Goal: Information Seeking & Learning: Learn about a topic

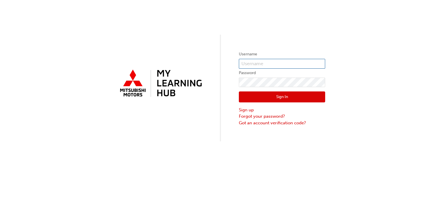
type input "fredv@lancastermotors.com.au"
click at [256, 96] on button "Sign In" at bounding box center [282, 96] width 86 height 11
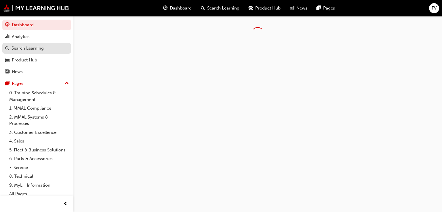
click at [31, 47] on div "Search Learning" at bounding box center [28, 48] width 32 height 7
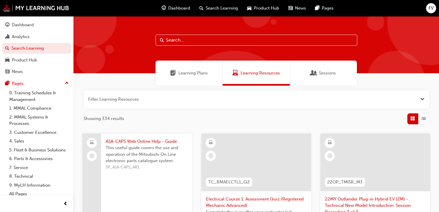
click at [195, 41] on input "text" at bounding box center [255, 40] width 201 height 11
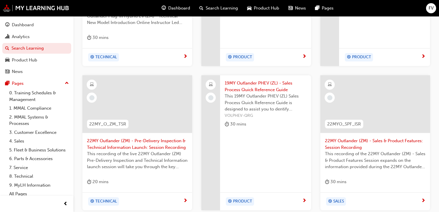
scroll to position [277, 0]
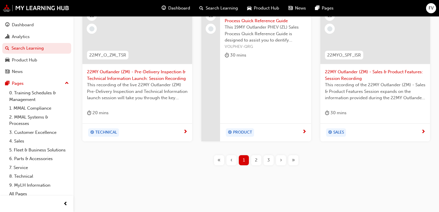
type input "OUTLANDER"
click at [267, 159] on span "3" at bounding box center [268, 160] width 3 height 7
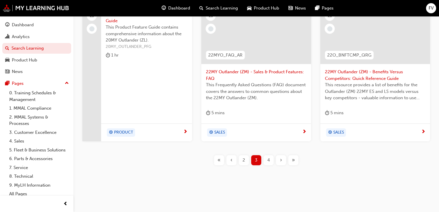
click at [268, 159] on span "4" at bounding box center [268, 160] width 3 height 7
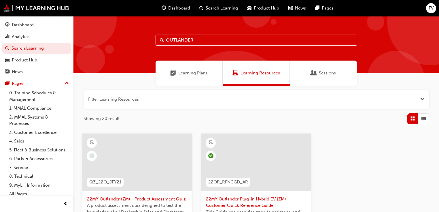
click at [207, 8] on span "Search Learning" at bounding box center [221, 8] width 32 height 7
click at [20, 140] on link "4. Sales" at bounding box center [39, 140] width 64 height 9
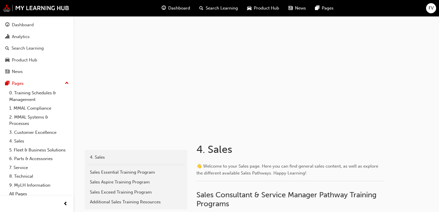
click at [259, 6] on span "Product Hub" at bounding box center [266, 8] width 25 height 7
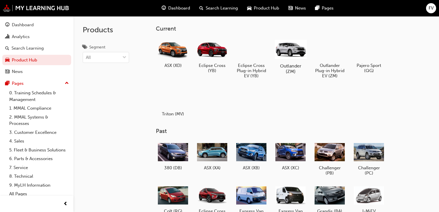
click at [291, 68] on h5 "Outlander (ZM)" at bounding box center [290, 68] width 32 height 11
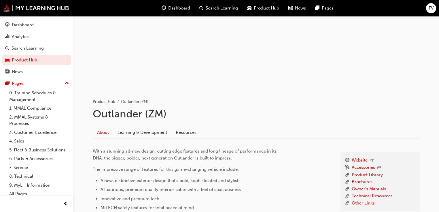
scroll to position [69, 0]
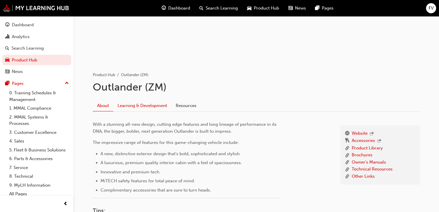
click at [146, 105] on link "Learning & Development" at bounding box center [142, 105] width 58 height 11
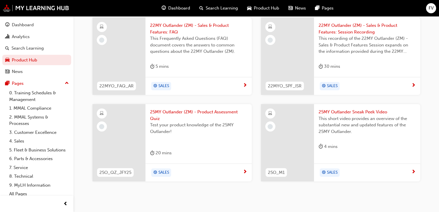
scroll to position [358, 0]
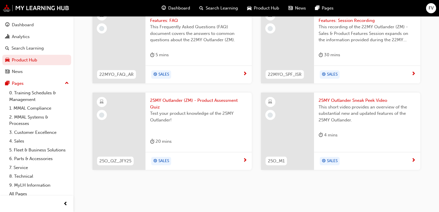
click at [175, 99] on span "25MY Outlander (ZM) - Product Assessment Quiz" at bounding box center [198, 103] width 97 height 13
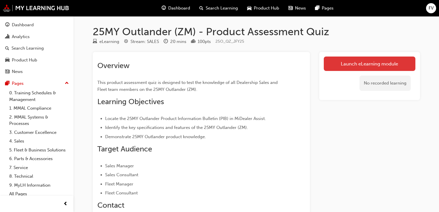
click at [355, 63] on link "Launch eLearning module" at bounding box center [369, 63] width 92 height 14
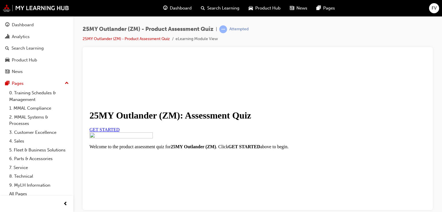
scroll to position [59, 0]
click at [120, 132] on span "GET STARTED" at bounding box center [105, 129] width 30 height 5
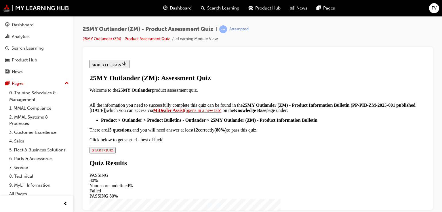
scroll to position [184, 0]
click at [113, 152] on span "START QUIZ" at bounding box center [103, 149] width 22 height 4
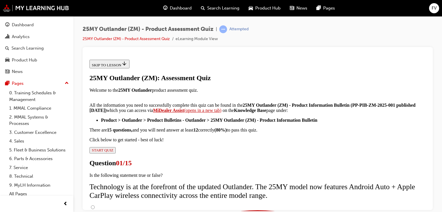
scroll to position [92, 0]
click at [95, 205] on input "True" at bounding box center [93, 207] width 4 height 4
radio input "true"
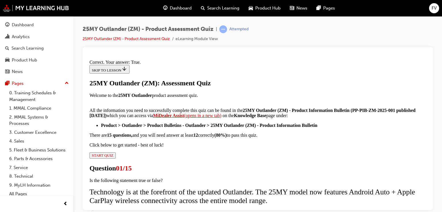
scroll to position [165, 0]
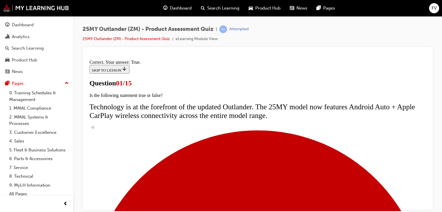
scroll to position [184, 0]
radio input "true"
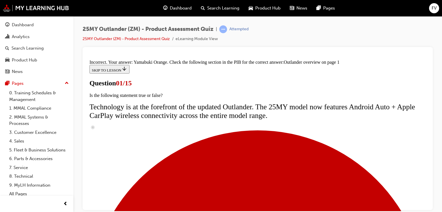
scroll to position [287, 0]
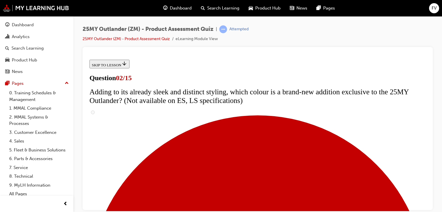
scroll to position [221, 0]
checkbox input "true"
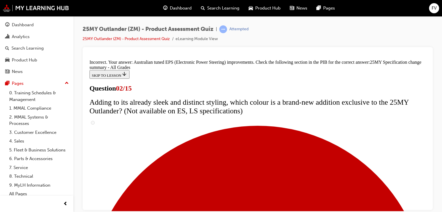
scroll to position [304, 0]
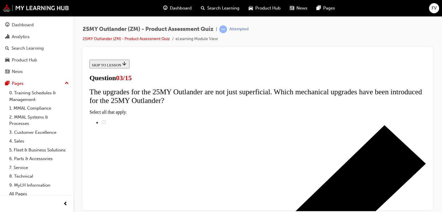
scroll to position [92, 0]
radio input "true"
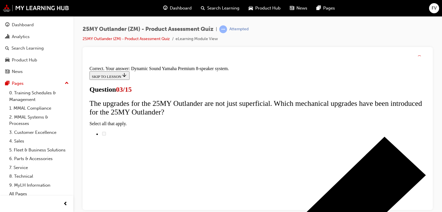
scroll to position [184, 0]
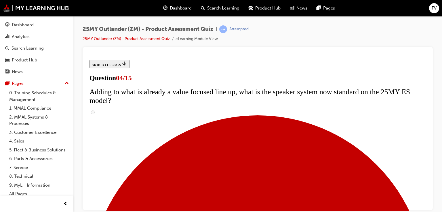
scroll to position [184, 0]
checkbox input "true"
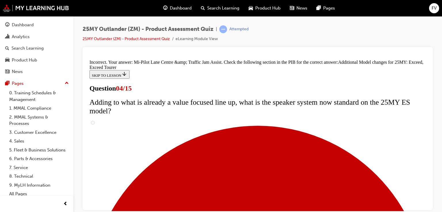
scroll to position [334, 0]
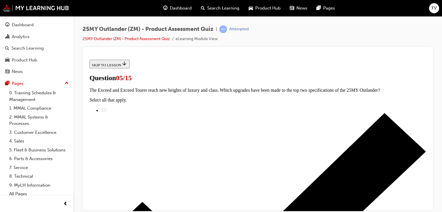
scroll to position [161, 0]
radio input "true"
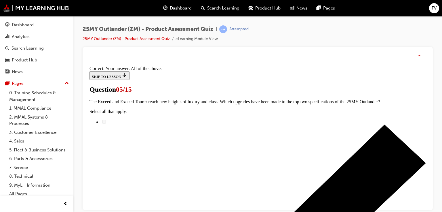
scroll to position [236, 0]
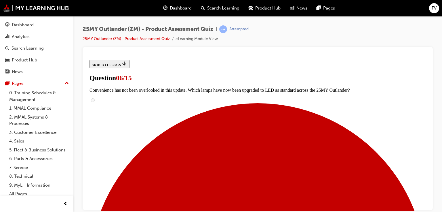
scroll to position [184, 0]
radio input "true"
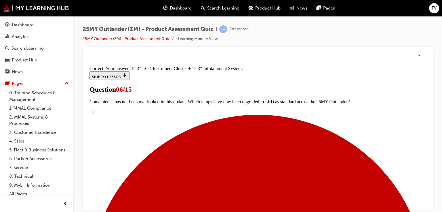
scroll to position [283, 0]
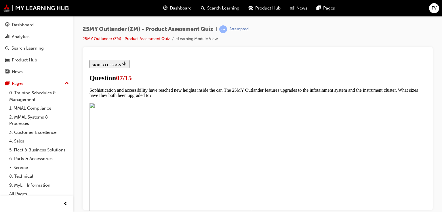
scroll to position [253, 0]
checkbox input "true"
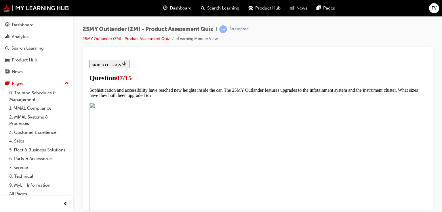
checkbox input "true"
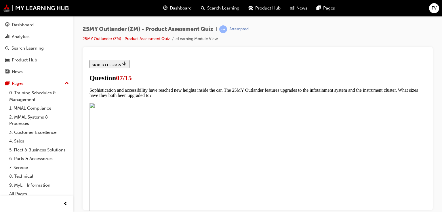
checkbox input "true"
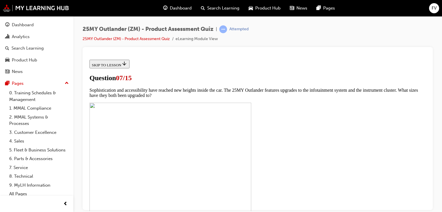
checkbox input "true"
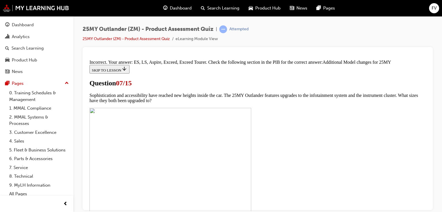
scroll to position [397, 0]
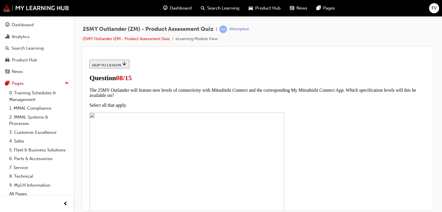
scroll to position [115, 0]
drag, startPoint x: 168, startPoint y: 163, endPoint x: 186, endPoint y: 169, distance: 19.3
radio input "true"
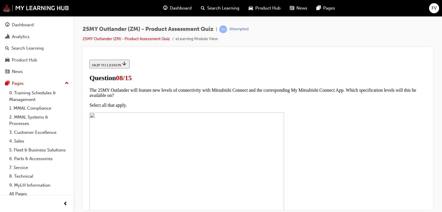
scroll to position [175, 0]
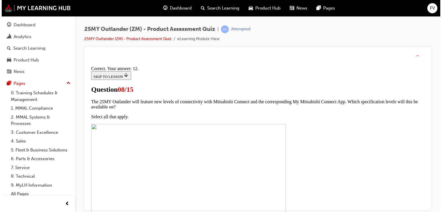
scroll to position [195, 0]
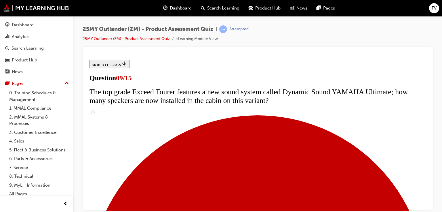
scroll to position [345, 0]
radio input "true"
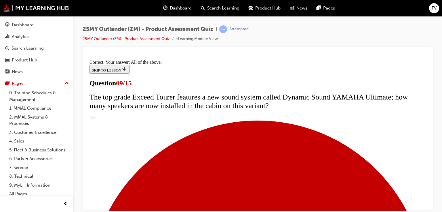
scroll to position [413, 0]
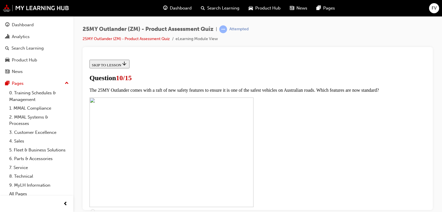
scroll to position [184, 0]
checkbox input "true"
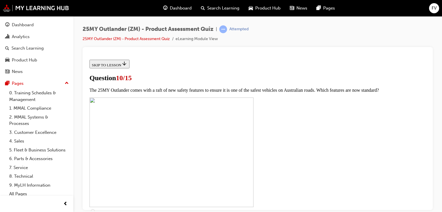
checkbox input "true"
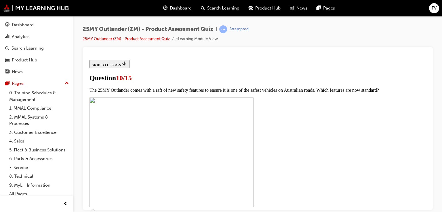
checkbox input "false"
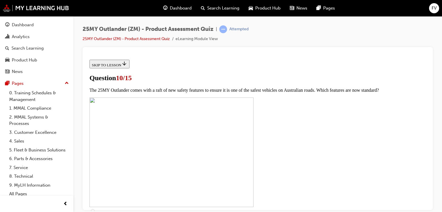
checkbox input "true"
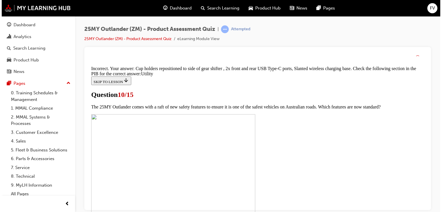
scroll to position [398, 0]
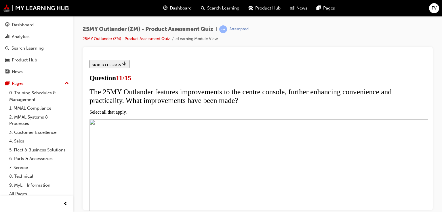
scroll to position [184, 0]
checkbox input "true"
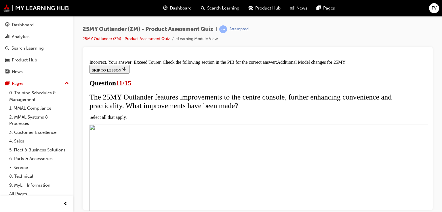
scroll to position [272, 0]
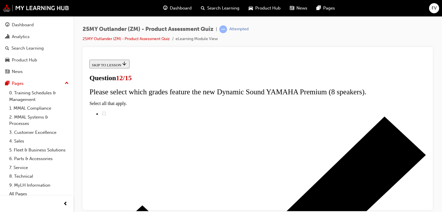
scroll to position [69, 0]
radio input "true"
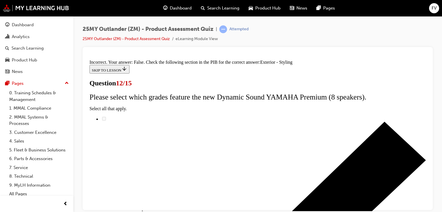
scroll to position [194, 0]
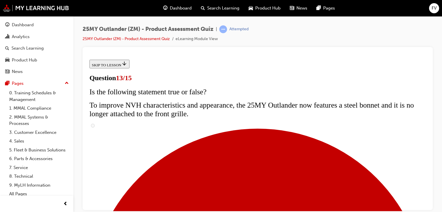
scroll to position [115, 0]
radio input "true"
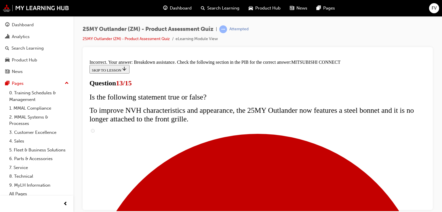
scroll to position [287, 0]
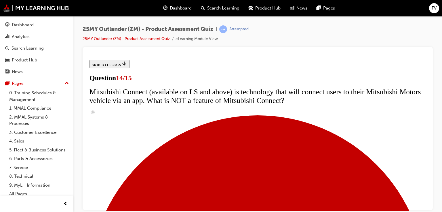
scroll to position [315, 0]
radio input "true"
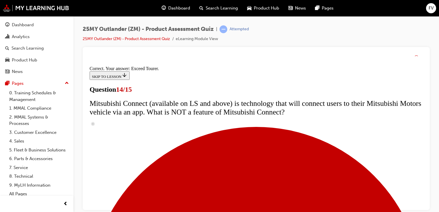
scroll to position [335, 0]
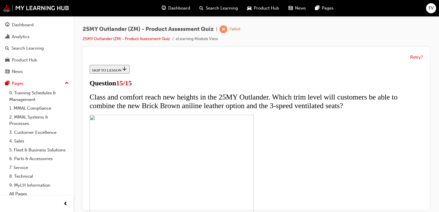
scroll to position [46, 0]
click at [190, 40] on li "eLearning Module View" at bounding box center [197, 39] width 42 height 7
click at [137, 38] on link "25MY Outlander (ZM) - Product Assessment Quiz" at bounding box center [126, 38] width 87 height 5
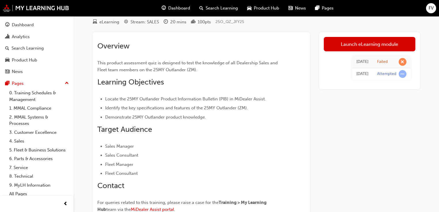
scroll to position [46, 0]
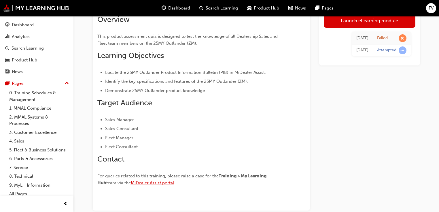
click at [143, 182] on span "MiDealer Assist portal" at bounding box center [152, 182] width 43 height 5
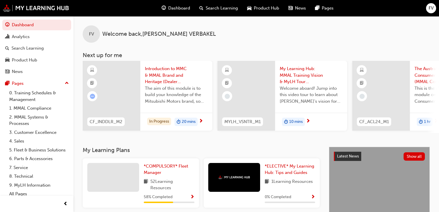
click at [260, 11] on span "Product Hub" at bounding box center [266, 8] width 25 height 7
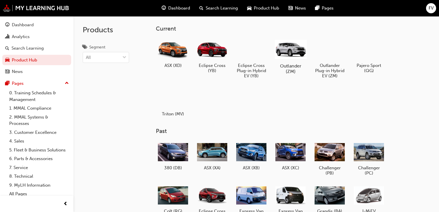
click at [290, 70] on h5 "Outlander (ZM)" at bounding box center [290, 68] width 32 height 11
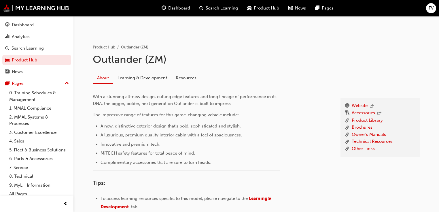
scroll to position [163, 0]
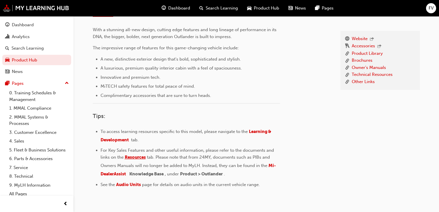
click at [138, 156] on span "Resources" at bounding box center [135, 156] width 21 height 5
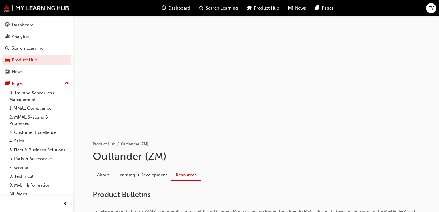
click at [226, 7] on span "Search Learning" at bounding box center [221, 8] width 32 height 7
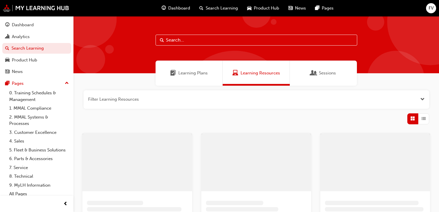
click at [315, 70] on span "Sessions" at bounding box center [314, 73] width 6 height 7
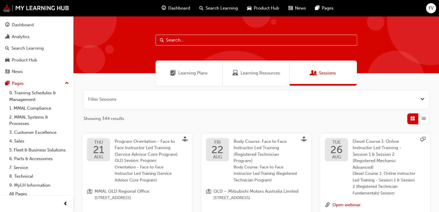
click at [269, 10] on span "Product Hub" at bounding box center [266, 8] width 25 height 7
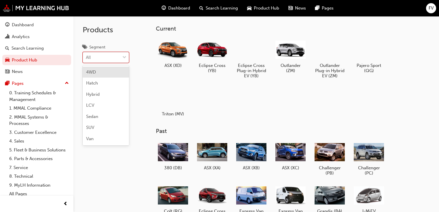
click at [114, 56] on div "All" at bounding box center [101, 57] width 37 height 10
click at [86, 56] on input "Segment option 4WD focused, 1 of 7. 7 results available. Use Up and Down to cho…" at bounding box center [86, 57] width 1 height 5
click at [114, 56] on div "All" at bounding box center [101, 57] width 37 height 10
click at [86, 56] on input "Segment 0 results available. Select is focused ,type to refine list, press Down…" at bounding box center [86, 57] width 1 height 5
click at [288, 69] on h5 "Outlander (ZM)" at bounding box center [290, 68] width 32 height 11
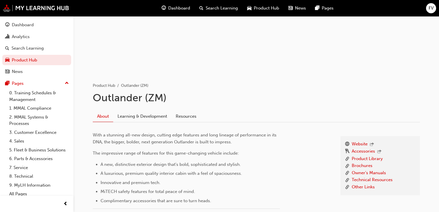
scroll to position [69, 0]
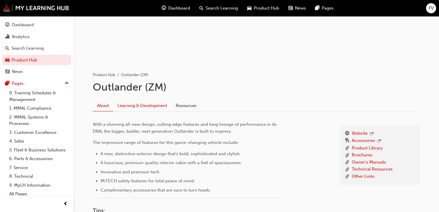
click at [132, 103] on link "Learning & Development" at bounding box center [142, 105] width 58 height 11
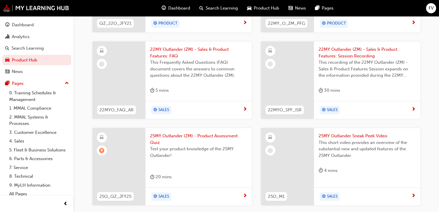
scroll to position [358, 0]
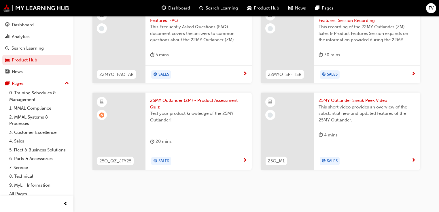
click at [183, 98] on span "25MY Outlander (ZM) - Product Assessment Quiz" at bounding box center [198, 103] width 97 height 13
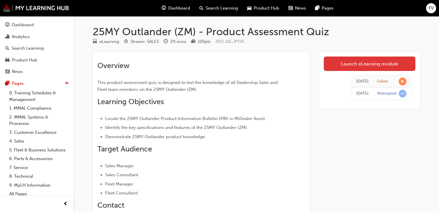
click at [338, 64] on link "Launch eLearning module" at bounding box center [369, 63] width 92 height 14
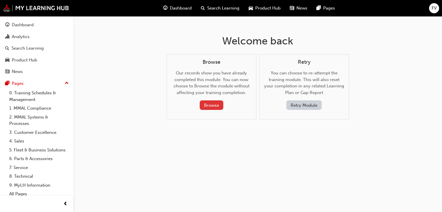
click at [207, 106] on button "Browse" at bounding box center [212, 104] width 24 height 9
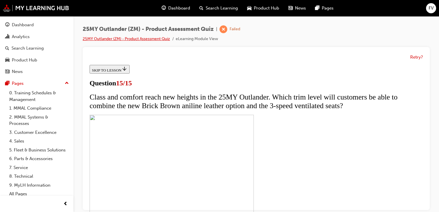
click at [151, 37] on link "25MY Outlander (ZM) - Product Assessment Quiz" at bounding box center [126, 38] width 87 height 5
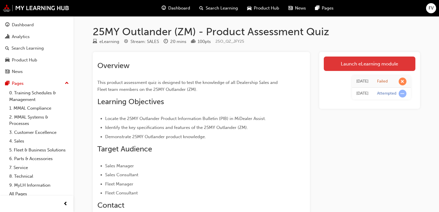
click at [359, 64] on link "Launch eLearning module" at bounding box center [369, 63] width 92 height 14
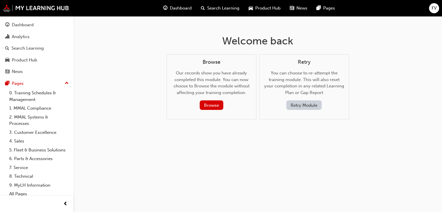
click at [309, 106] on button "Retry Module" at bounding box center [303, 104] width 35 height 9
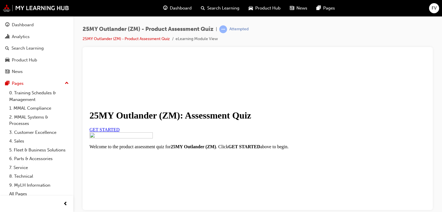
scroll to position [82, 0]
click at [120, 127] on span "GET STARTED" at bounding box center [105, 129] width 30 height 5
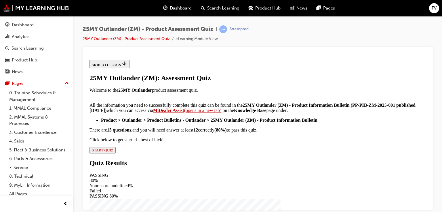
scroll to position [184, 0]
click at [113, 152] on span "START QUIZ" at bounding box center [103, 149] width 22 height 4
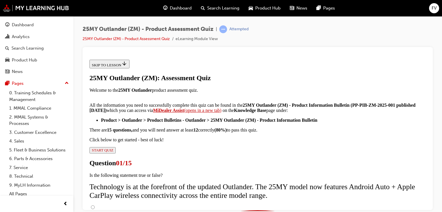
scroll to position [69, 0]
click at [95, 205] on input "True" at bounding box center [93, 207] width 4 height 4
radio input "true"
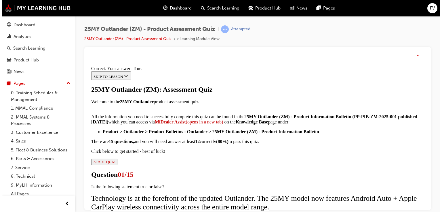
scroll to position [165, 0]
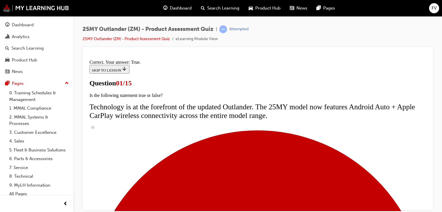
scroll to position [161, 0]
radio input "true"
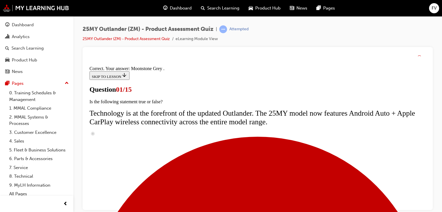
scroll to position [247, 0]
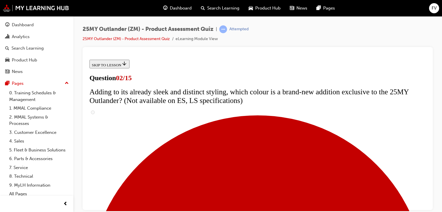
scroll to position [138, 0]
checkbox input "true"
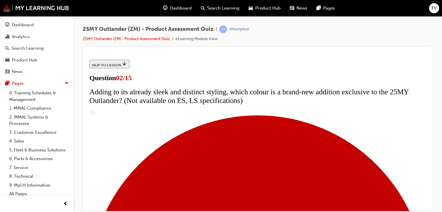
checkbox input "true"
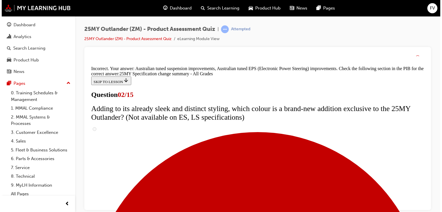
scroll to position [304, 0]
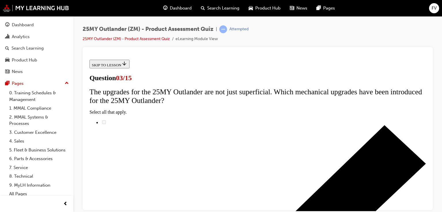
scroll to position [69, 0]
radio input "true"
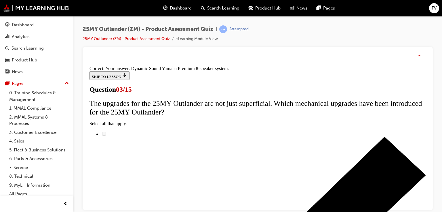
scroll to position [184, 0]
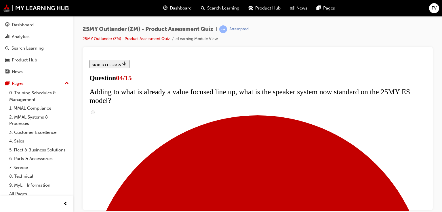
scroll to position [92, 0]
checkbox input "true"
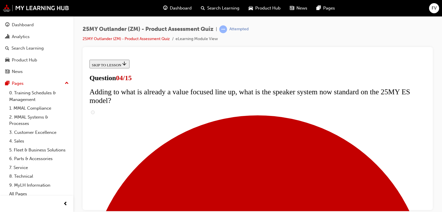
checkbox input "true"
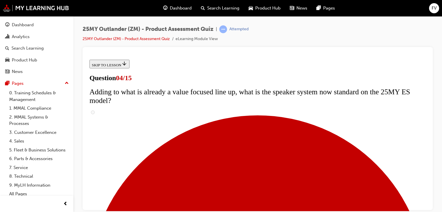
checkbox input "true"
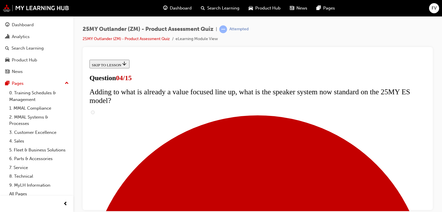
checkbox input "true"
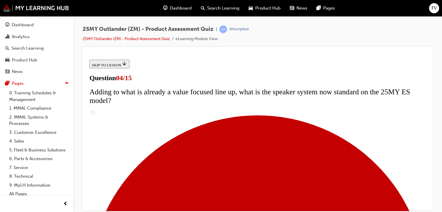
checkbox input "true"
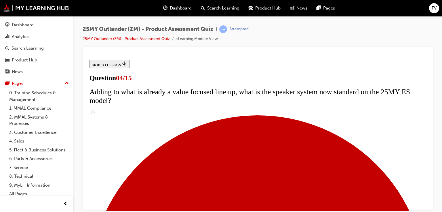
scroll to position [253, 0]
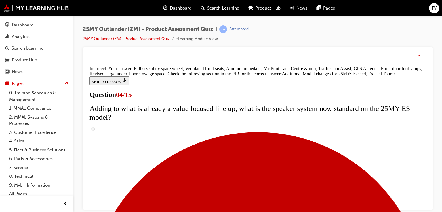
scroll to position [334, 0]
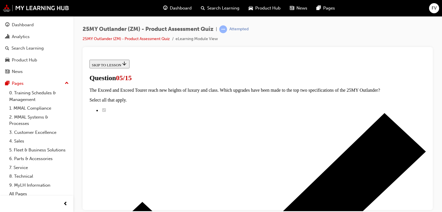
scroll to position [92, 0]
radio input "true"
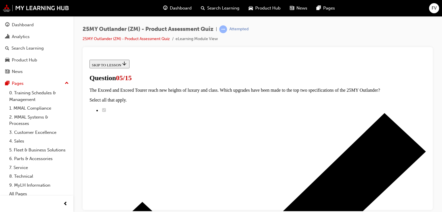
radio input "true"
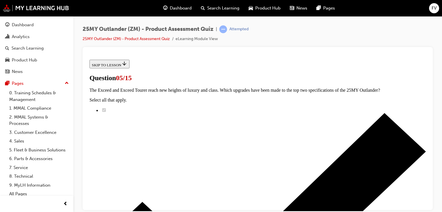
scroll to position [184, 0]
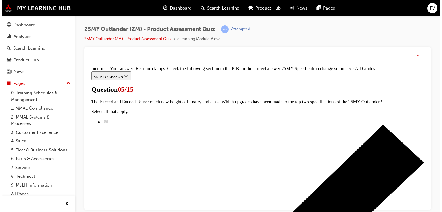
scroll to position [275, 0]
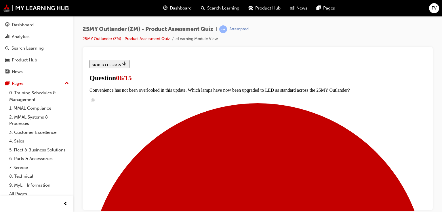
scroll to position [207, 0]
radio input "true"
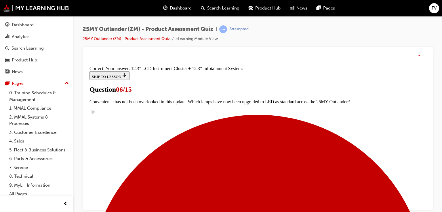
scroll to position [283, 0]
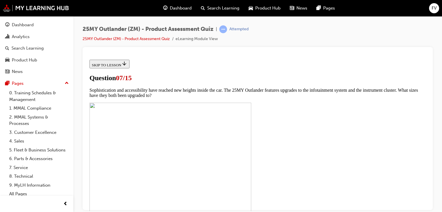
scroll to position [276, 0]
checkbox input "true"
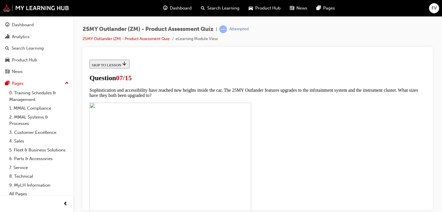
checkbox input "true"
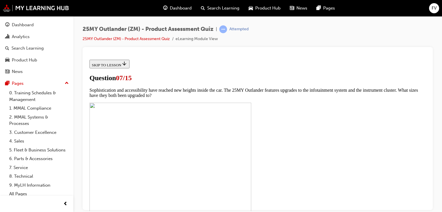
checkbox input "true"
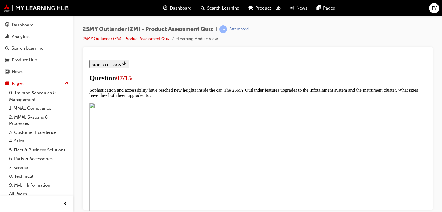
checkbox input "true"
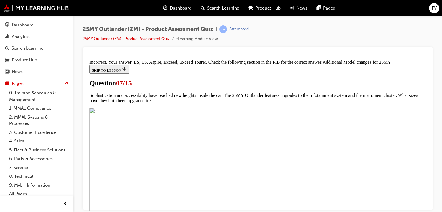
scroll to position [397, 0]
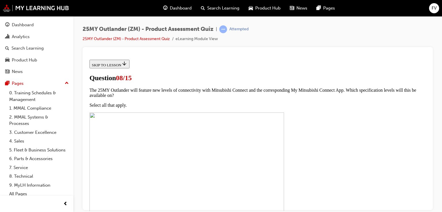
scroll to position [92, 0]
radio input "true"
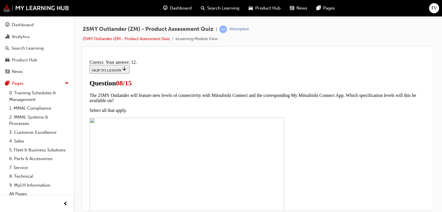
scroll to position [195, 0]
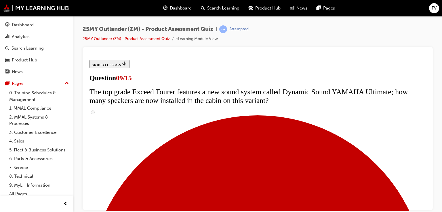
scroll to position [322, 0]
radio input "true"
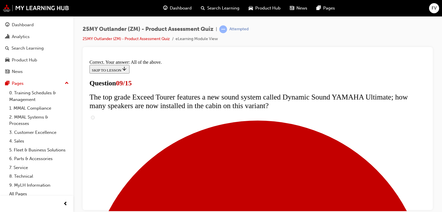
scroll to position [413, 0]
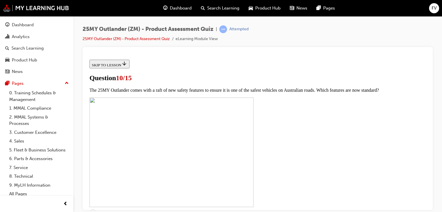
scroll to position [184, 0]
checkbox input "true"
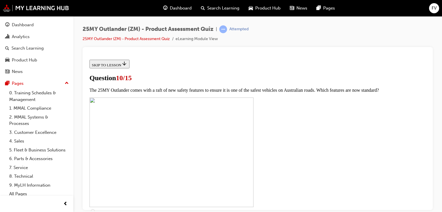
checkbox input "true"
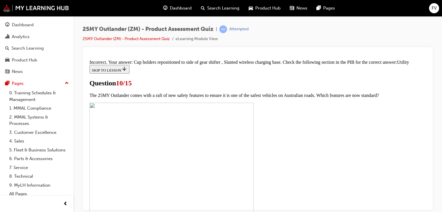
scroll to position [399, 0]
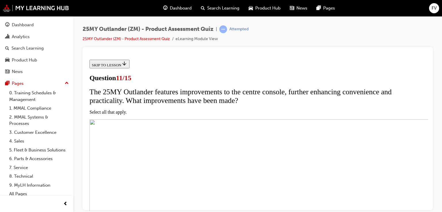
scroll to position [115, 0]
checkbox input "true"
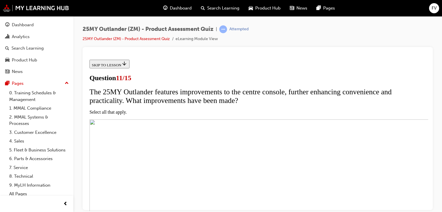
checkbox input "true"
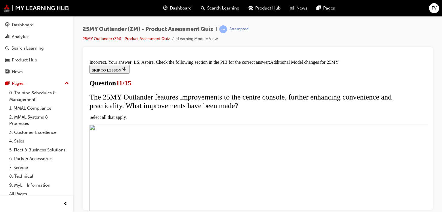
scroll to position [272, 0]
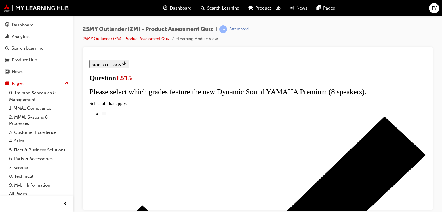
scroll to position [92, 0]
radio input "true"
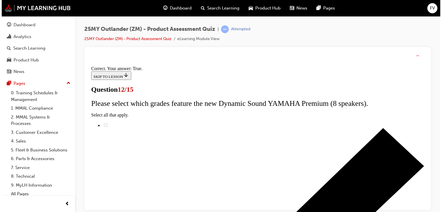
scroll to position [154, 0]
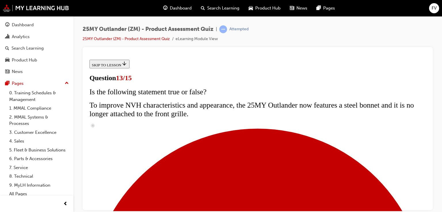
scroll to position [184, 0]
radio input "true"
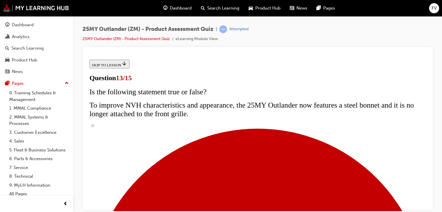
radio input "true"
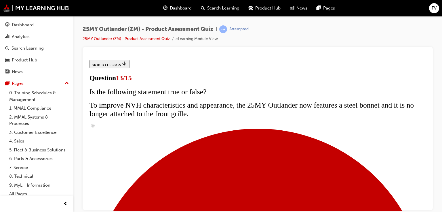
radio input "true"
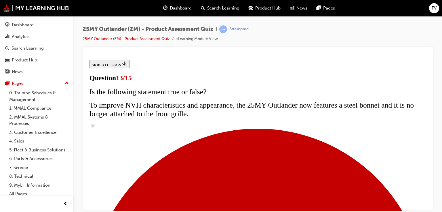
radio input "true"
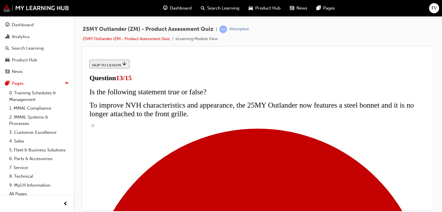
radio input "true"
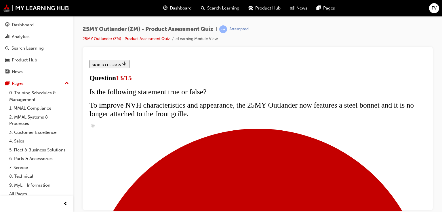
radio input "true"
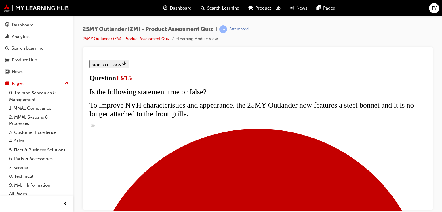
radio input "true"
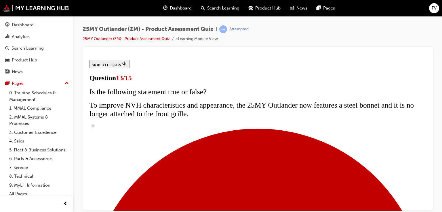
radio input "true"
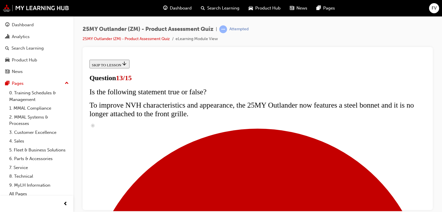
radio input "true"
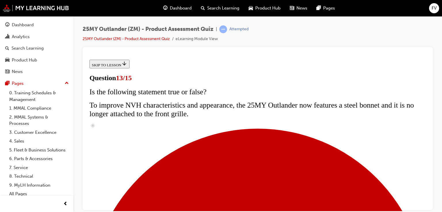
radio input "true"
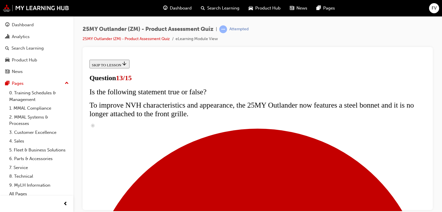
radio input "true"
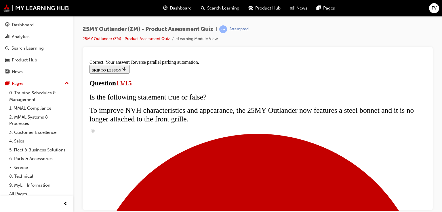
scroll to position [247, 0]
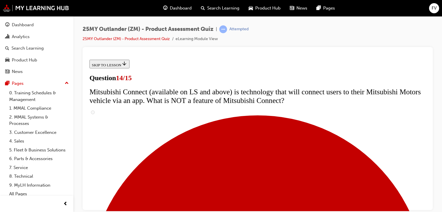
scroll to position [230, 0]
radio input "true"
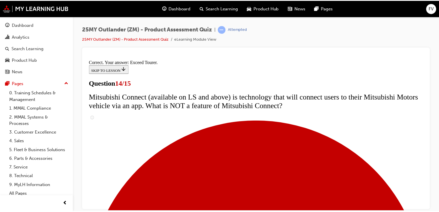
scroll to position [335, 0]
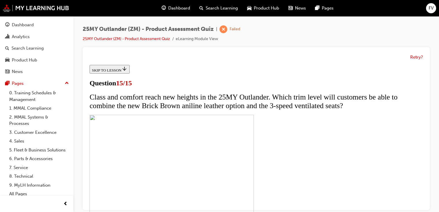
scroll to position [184, 0]
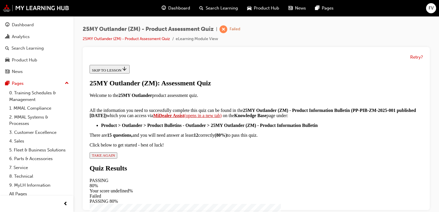
scroll to position [184, 0]
click at [115, 157] on span "TAKE AGAIN" at bounding box center [103, 155] width 23 height 4
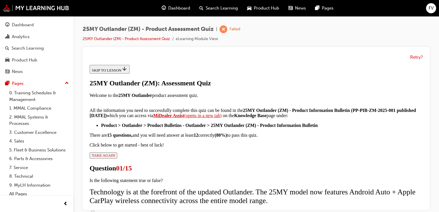
scroll to position [92, 0]
click at [95, 210] on input "True" at bounding box center [93, 212] width 4 height 4
radio input "true"
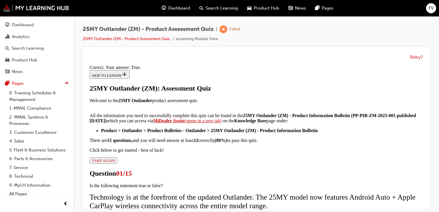
scroll to position [165, 0]
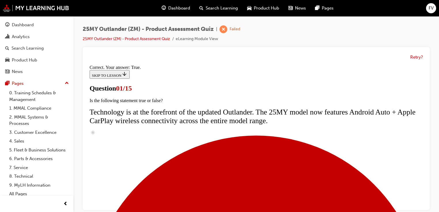
scroll to position [184, 0]
radio input "true"
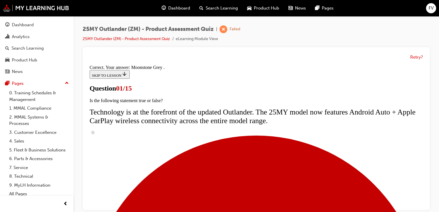
scroll to position [247, 0]
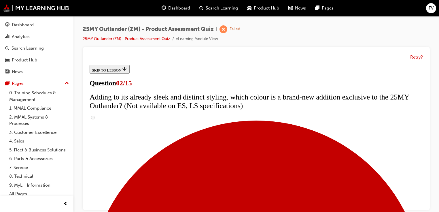
scroll to position [138, 0]
checkbox input "true"
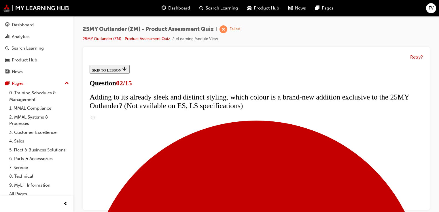
checkbox input "true"
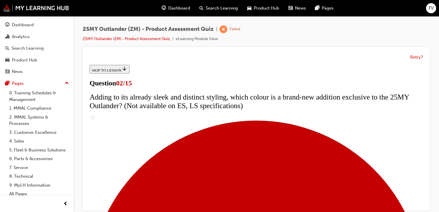
checkbox input "true"
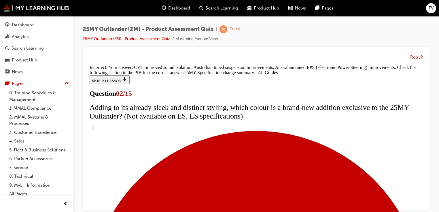
scroll to position [304, 0]
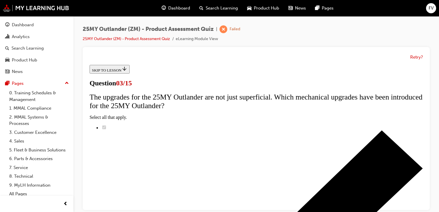
scroll to position [115, 0]
radio input "true"
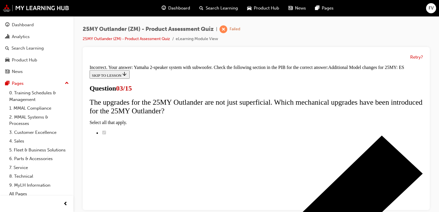
scroll to position [224, 0]
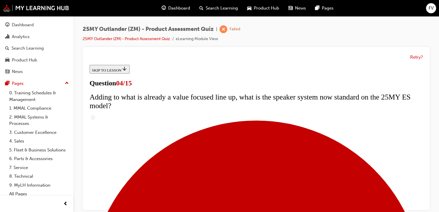
scroll to position [115, 0]
checkbox input "true"
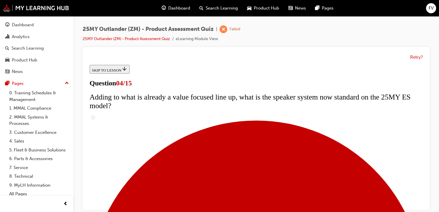
checkbox input "true"
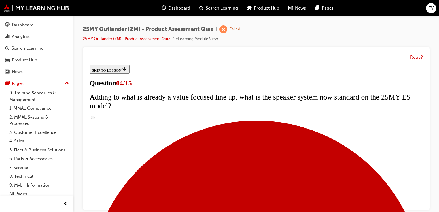
checkbox input "true"
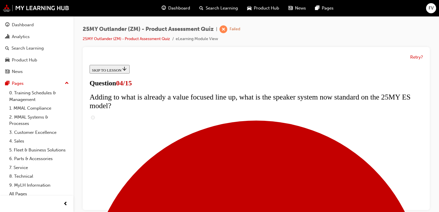
checkbox input "true"
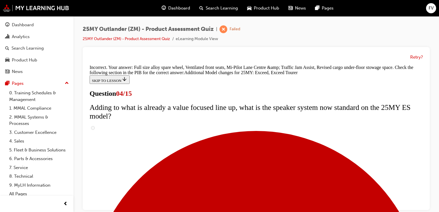
scroll to position [334, 0]
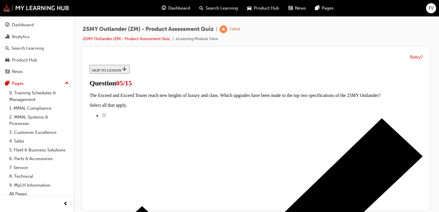
scroll to position [92, 0]
radio input "true"
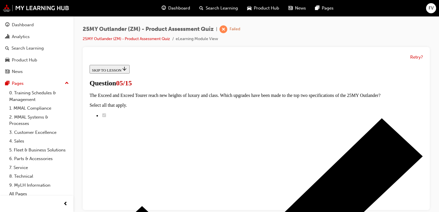
radio input "true"
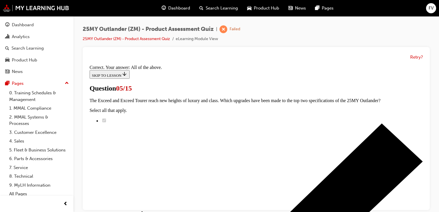
scroll to position [236, 0]
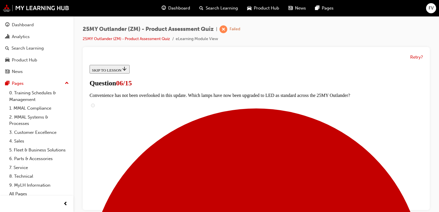
scroll to position [230, 0]
radio input "true"
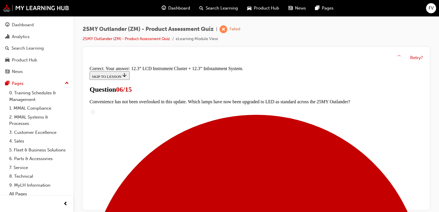
scroll to position [294, 0]
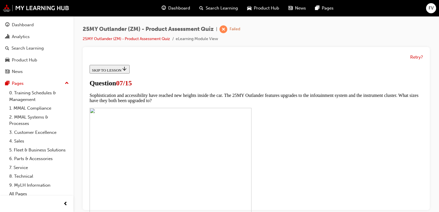
scroll to position [253, 0]
checkbox input "true"
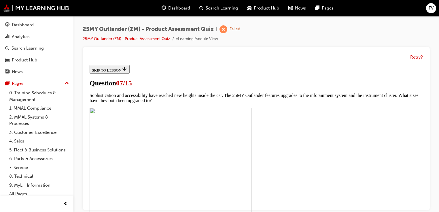
checkbox input "true"
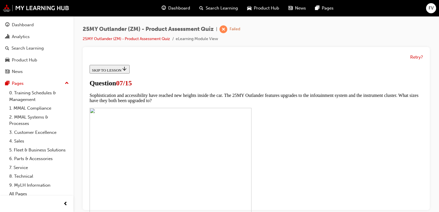
checkbox input "true"
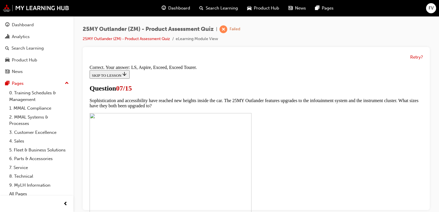
scroll to position [357, 0]
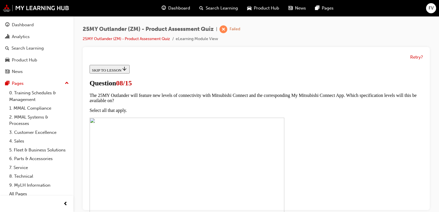
scroll to position [115, 0]
radio input "true"
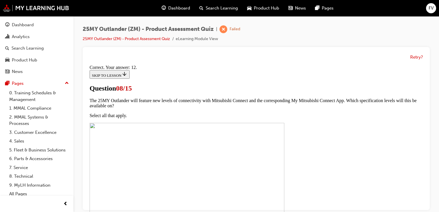
scroll to position [195, 0]
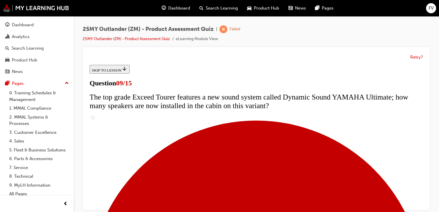
scroll to position [207, 0]
radio input "true"
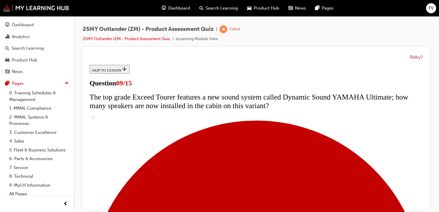
radio input "true"
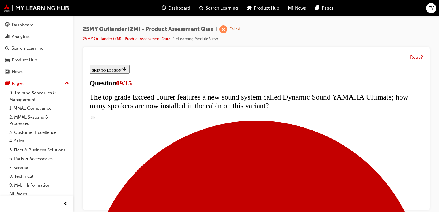
radio input "true"
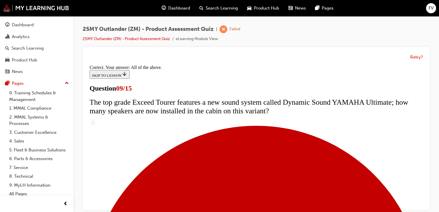
scroll to position [413, 0]
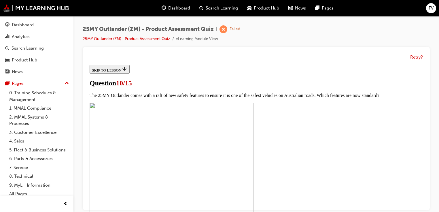
scroll to position [184, 0]
checkbox input "true"
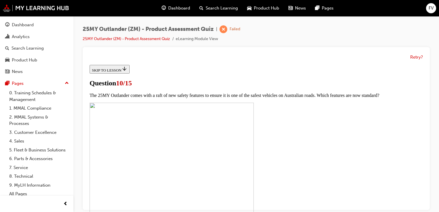
checkbox input "true"
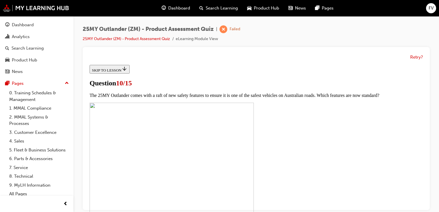
checkbox input "true"
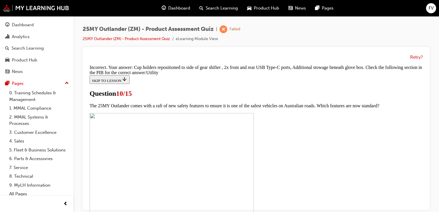
scroll to position [398, 0]
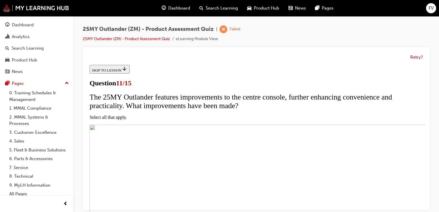
scroll to position [92, 0]
checkbox input "true"
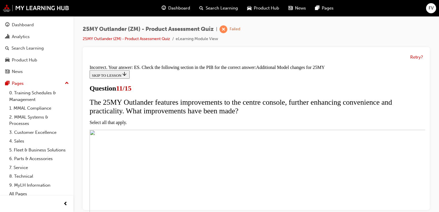
scroll to position [272, 0]
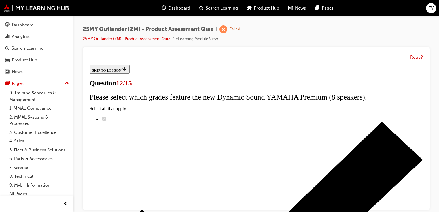
scroll to position [69, 0]
radio input "true"
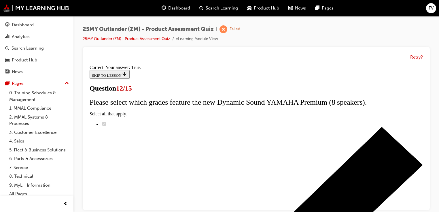
scroll to position [154, 0]
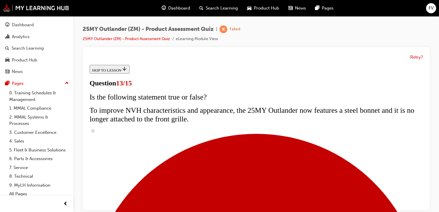
scroll to position [161, 0]
radio input "true"
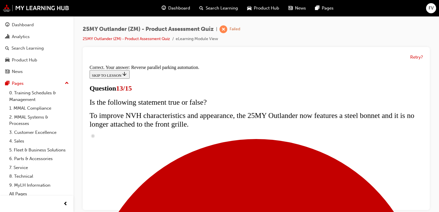
scroll to position [247, 0]
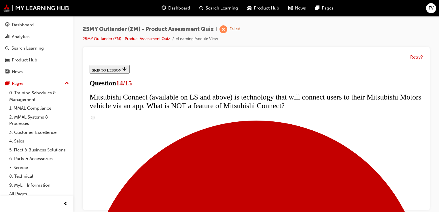
scroll to position [207, 0]
radio input "true"
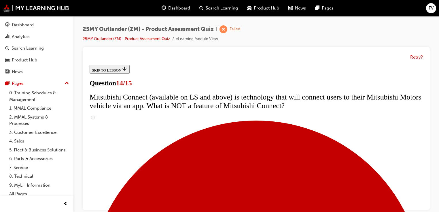
radio input "true"
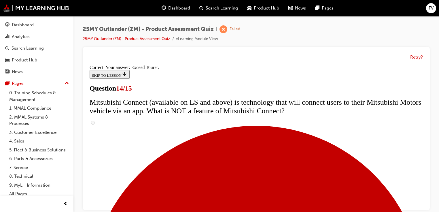
scroll to position [335, 0]
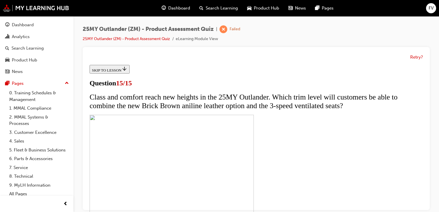
scroll to position [184, 0]
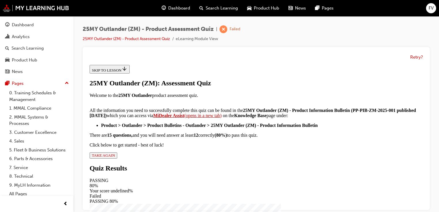
scroll to position [184, 0]
click at [115, 157] on span "TAKE AGAIN" at bounding box center [103, 155] width 23 height 4
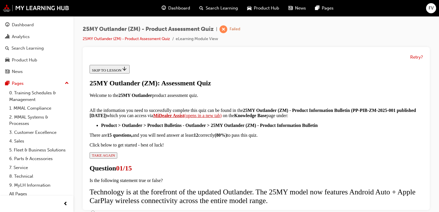
scroll to position [115, 0]
click at [95, 210] on input "True" at bounding box center [93, 212] width 4 height 4
radio input "true"
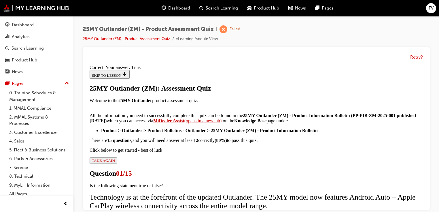
scroll to position [165, 0]
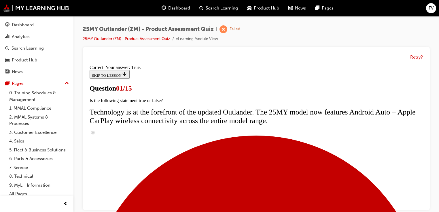
scroll to position [184, 0]
radio input "true"
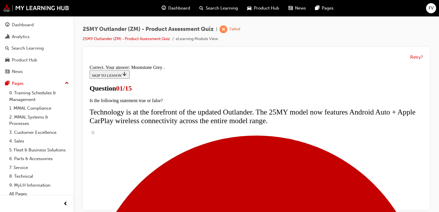
scroll to position [247, 0]
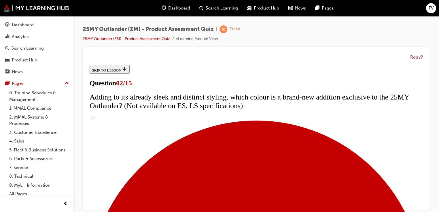
scroll to position [184, 0]
checkbox input "true"
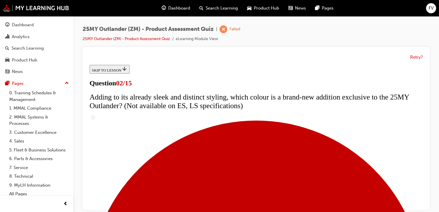
checkbox input "true"
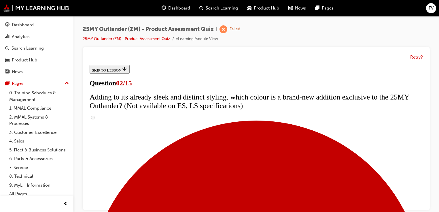
checkbox input "true"
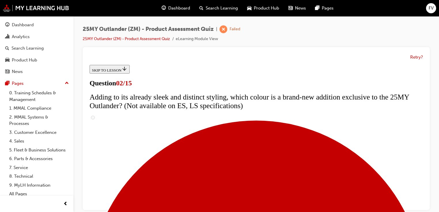
checkbox input "true"
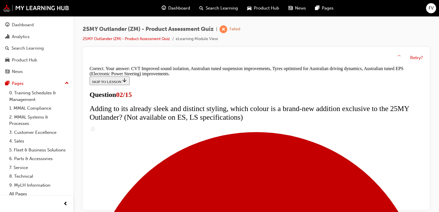
scroll to position [264, 0]
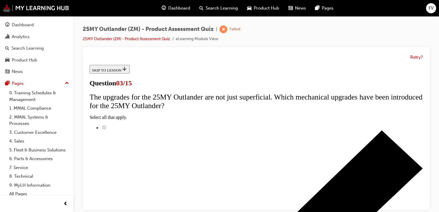
scroll to position [115, 0]
radio input "true"
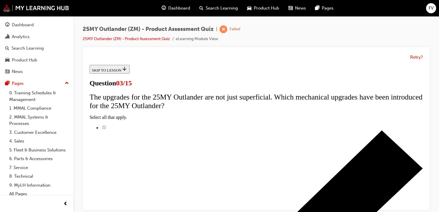
radio input "true"
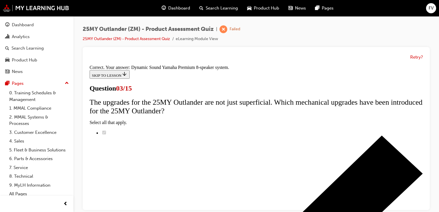
scroll to position [184, 0]
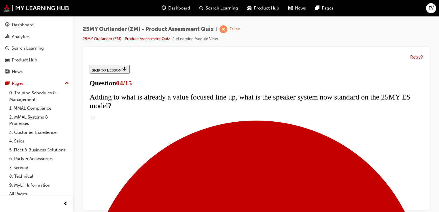
scroll to position [138, 0]
checkbox input "true"
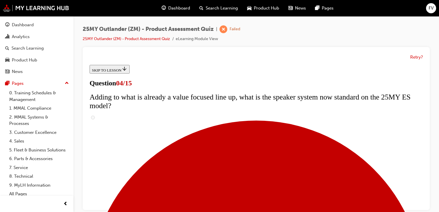
checkbox input "true"
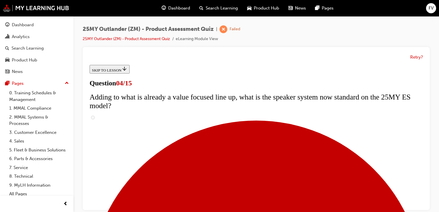
checkbox input "true"
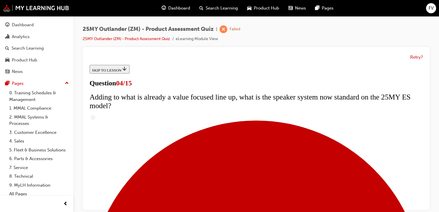
checkbox input "false"
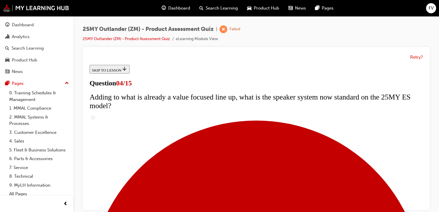
checkbox input "false"
checkbox input "true"
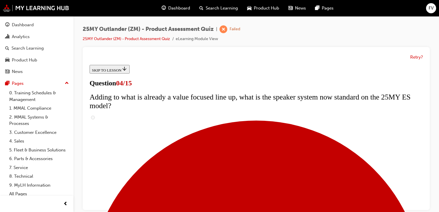
scroll to position [274, 0]
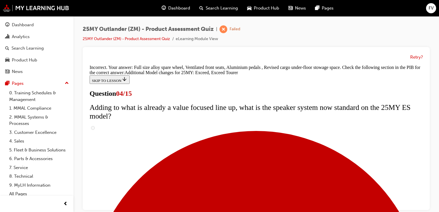
scroll to position [334, 0]
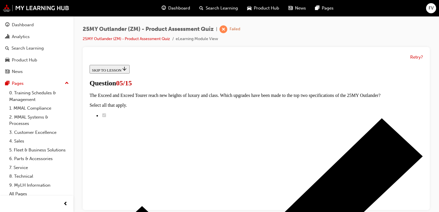
scroll to position [161, 0]
radio input "true"
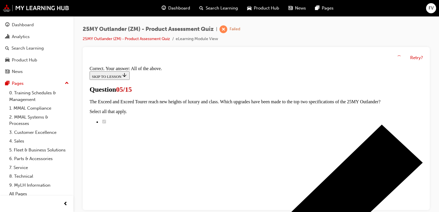
scroll to position [236, 0]
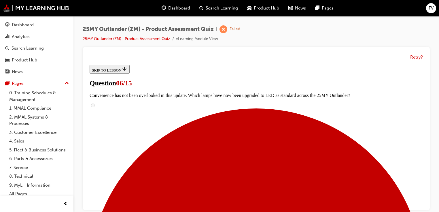
scroll to position [207, 0]
radio input "true"
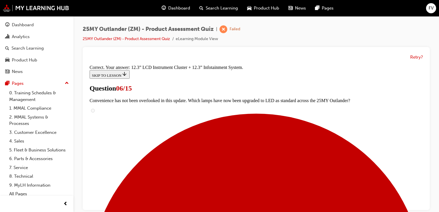
scroll to position [294, 0]
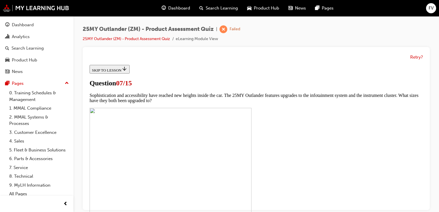
scroll to position [14, 0]
checkbox input "true"
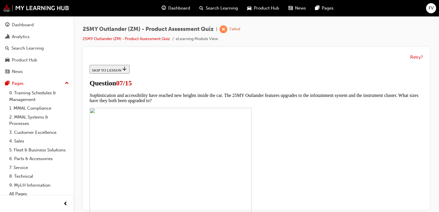
checkbox input "true"
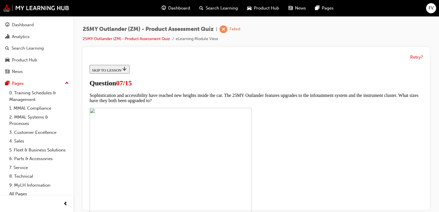
checkbox input "true"
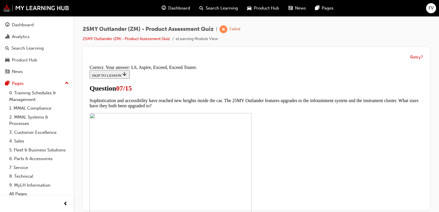
scroll to position [357, 0]
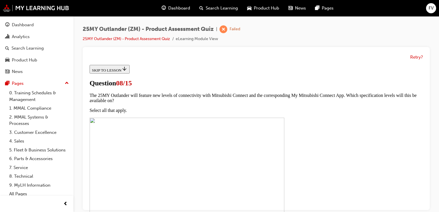
scroll to position [115, 0]
radio input "true"
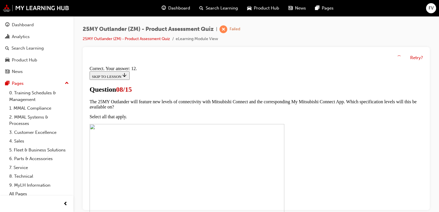
scroll to position [195, 0]
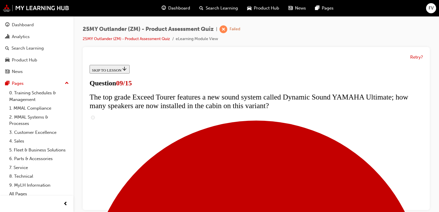
scroll to position [322, 0]
radio input "true"
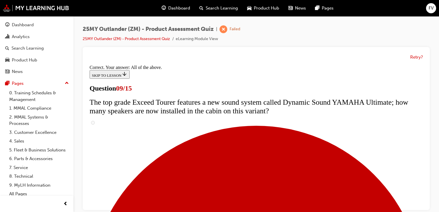
scroll to position [413, 0]
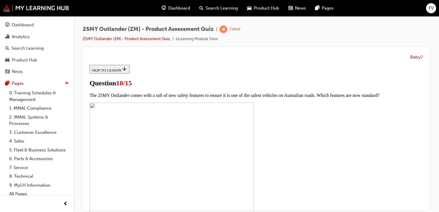
scroll to position [207, 0]
checkbox input "true"
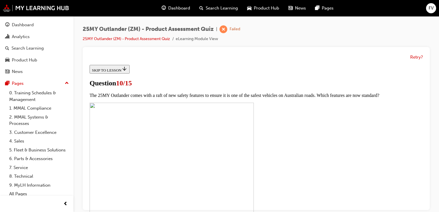
checkbox input "true"
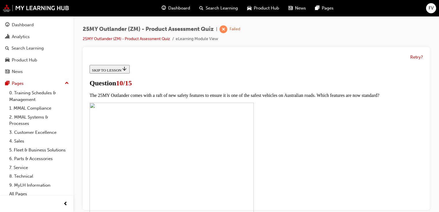
checkbox input "true"
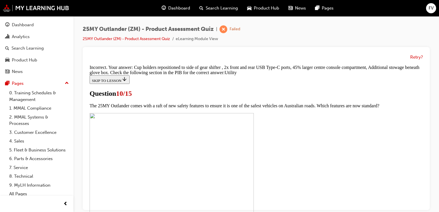
scroll to position [398, 0]
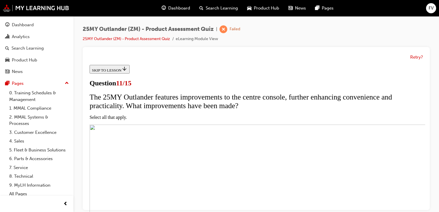
scroll to position [138, 0]
checkbox input "true"
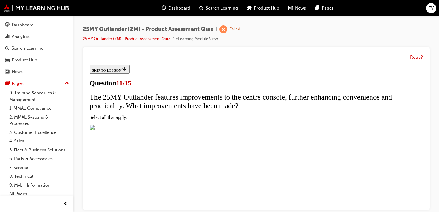
checkbox input "true"
checkbox input "false"
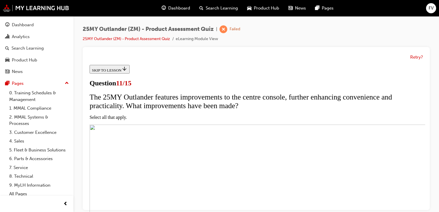
checkbox input "false"
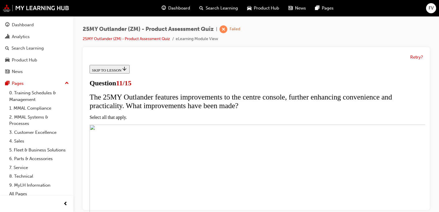
checkbox input "true"
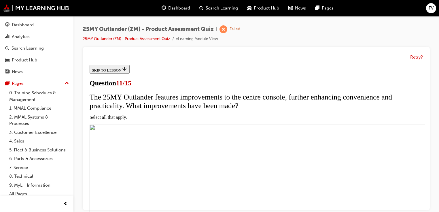
checkbox input "true"
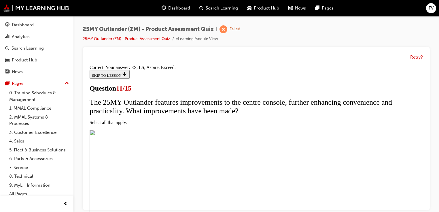
scroll to position [232, 0]
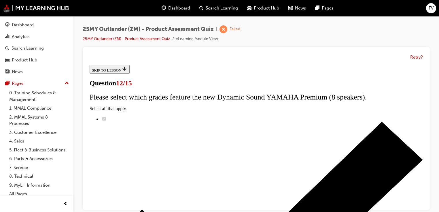
scroll to position [69, 0]
radio input "true"
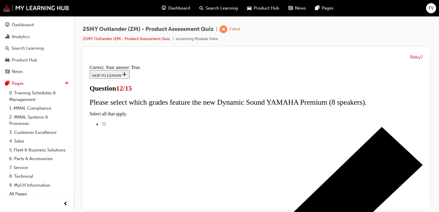
scroll to position [4, 0]
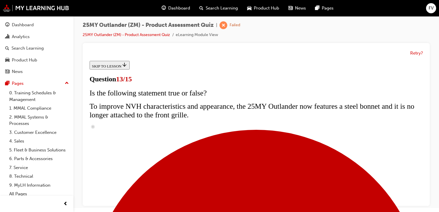
scroll to position [184, 0]
radio input "true"
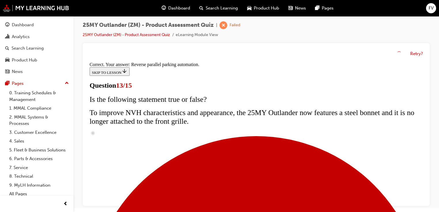
scroll to position [247, 0]
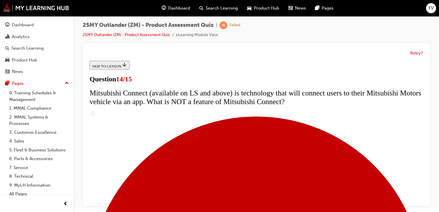
scroll to position [299, 0]
radio input "true"
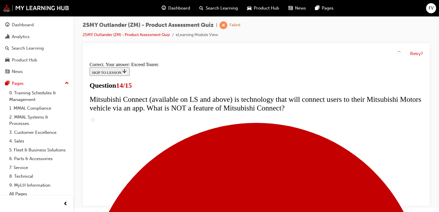
scroll to position [335, 0]
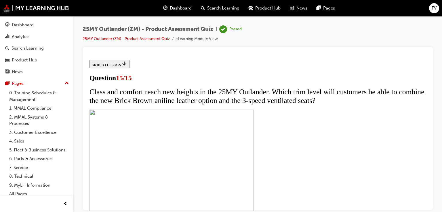
scroll to position [176, 0]
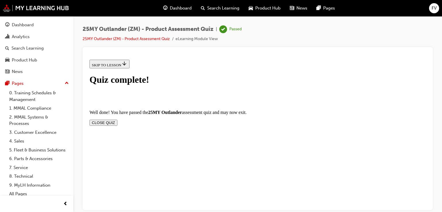
click at [117, 119] on button "CLOSE QUIZ" at bounding box center [104, 122] width 28 height 6
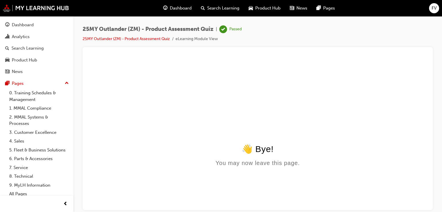
scroll to position [0, 0]
